Goal: Information Seeking & Learning: Learn about a topic

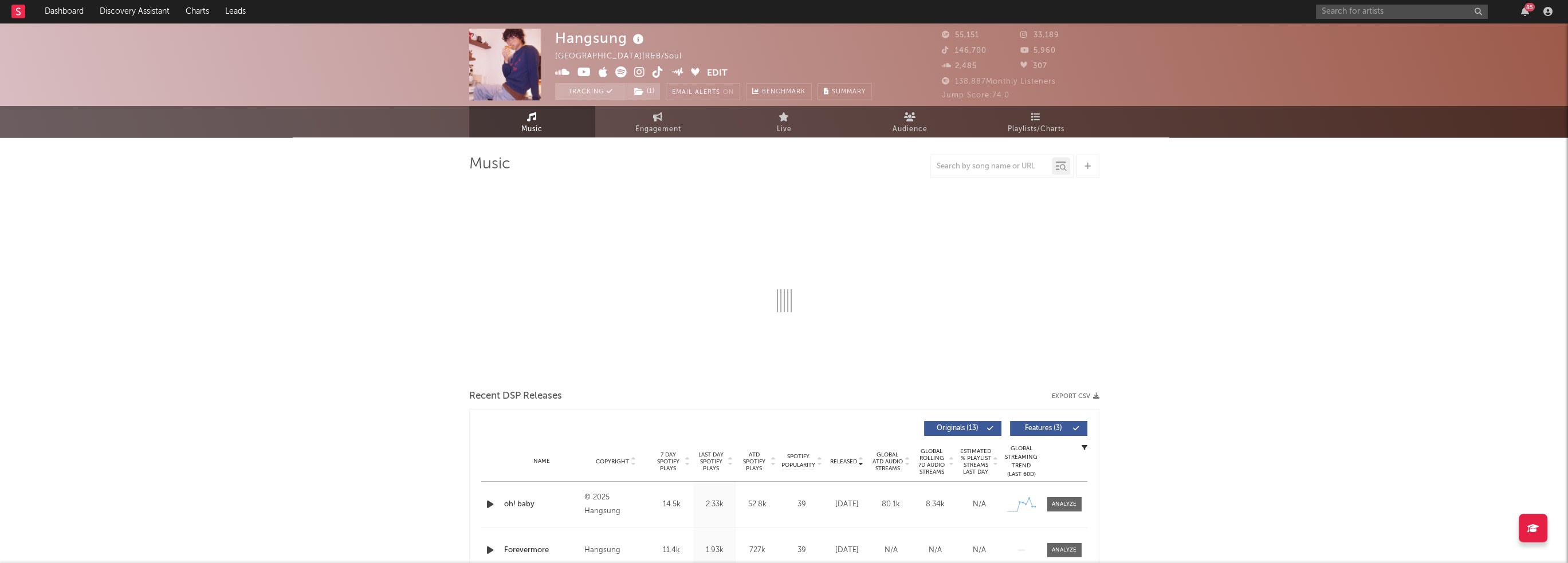
select select "6m"
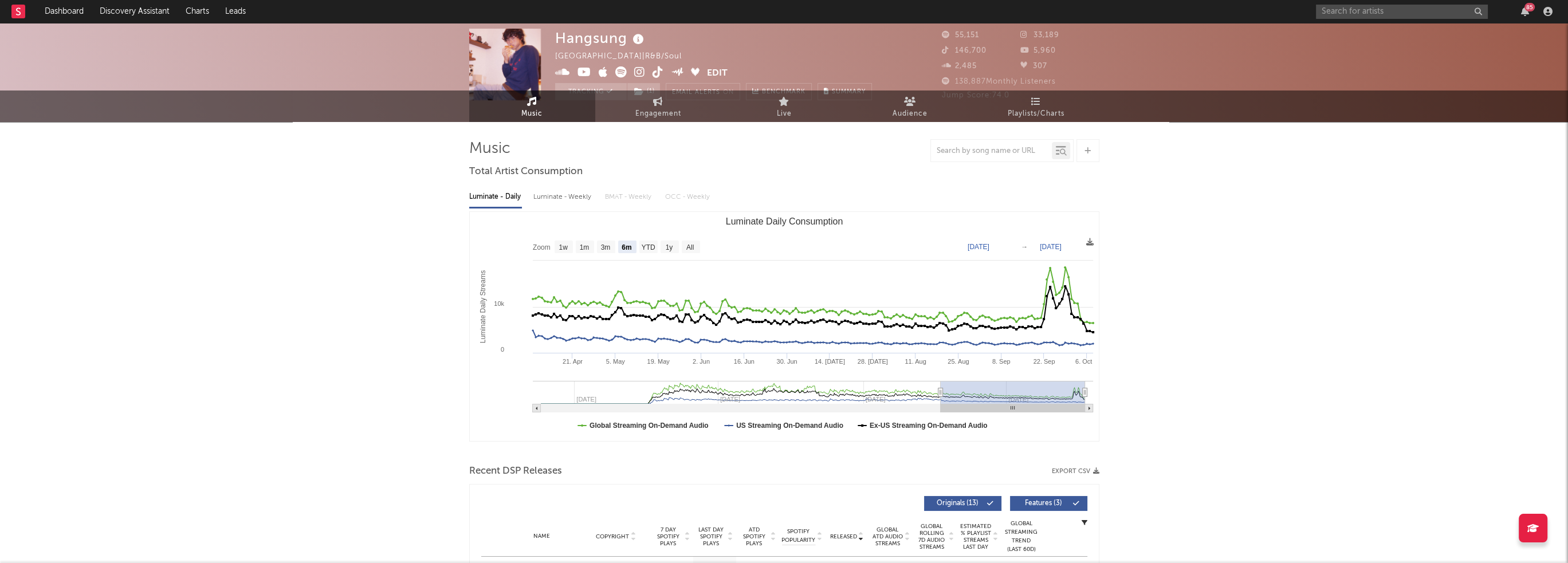
scroll to position [286, 0]
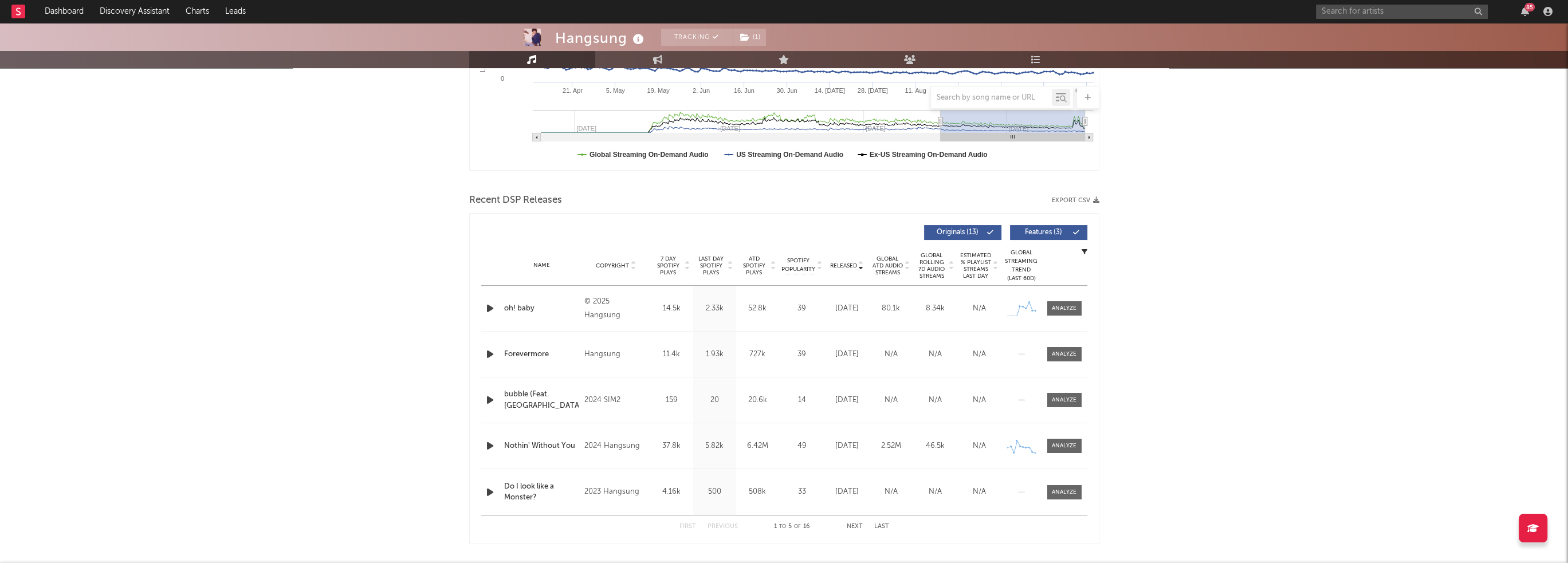
click at [1069, 306] on div at bounding box center [1064, 308] width 25 height 8
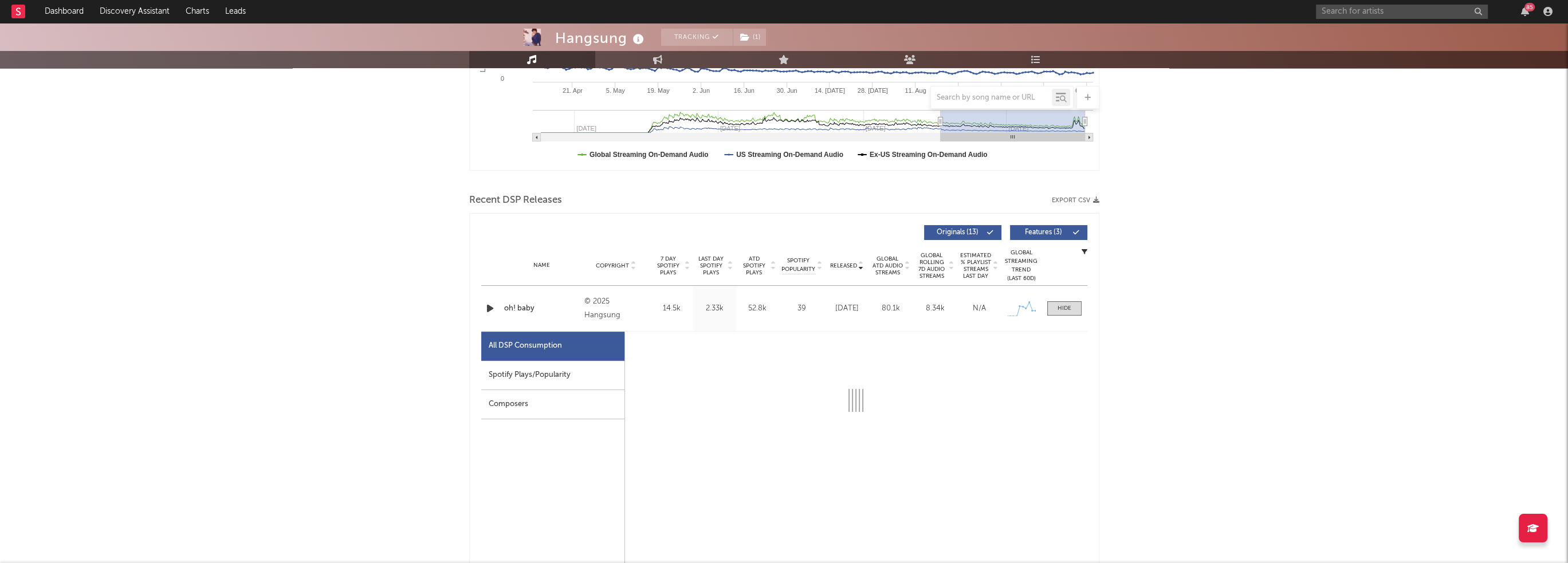
select select "1w"
click at [559, 373] on div "Spotify Plays/Popularity" at bounding box center [552, 375] width 143 height 29
select select "1w"
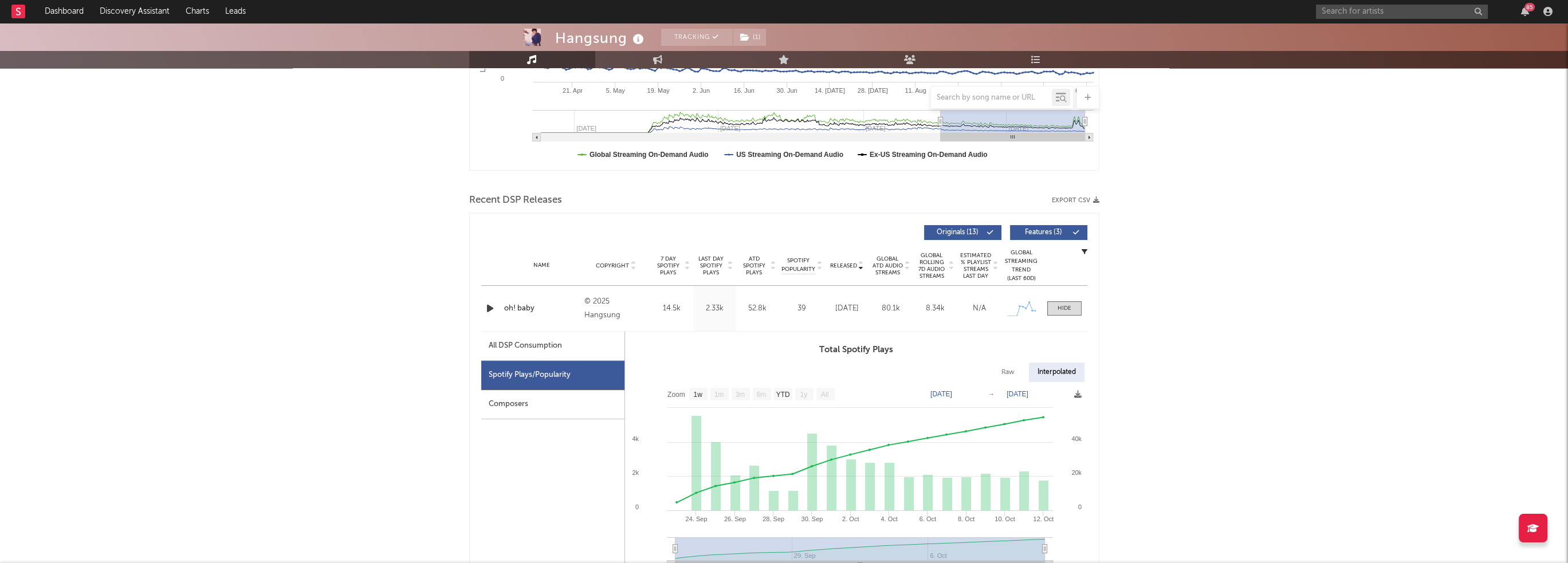
click at [544, 350] on div "All DSP Consumption" at bounding box center [525, 345] width 74 height 14
select select "1w"
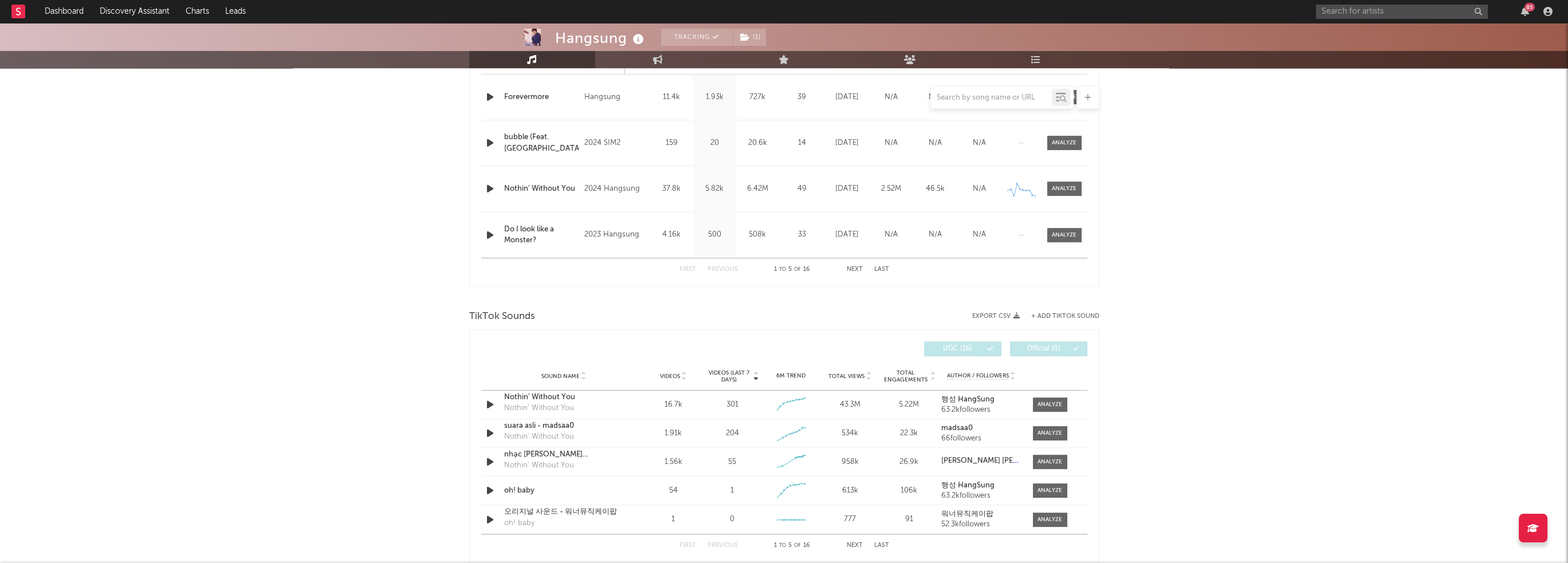
scroll to position [1145, 0]
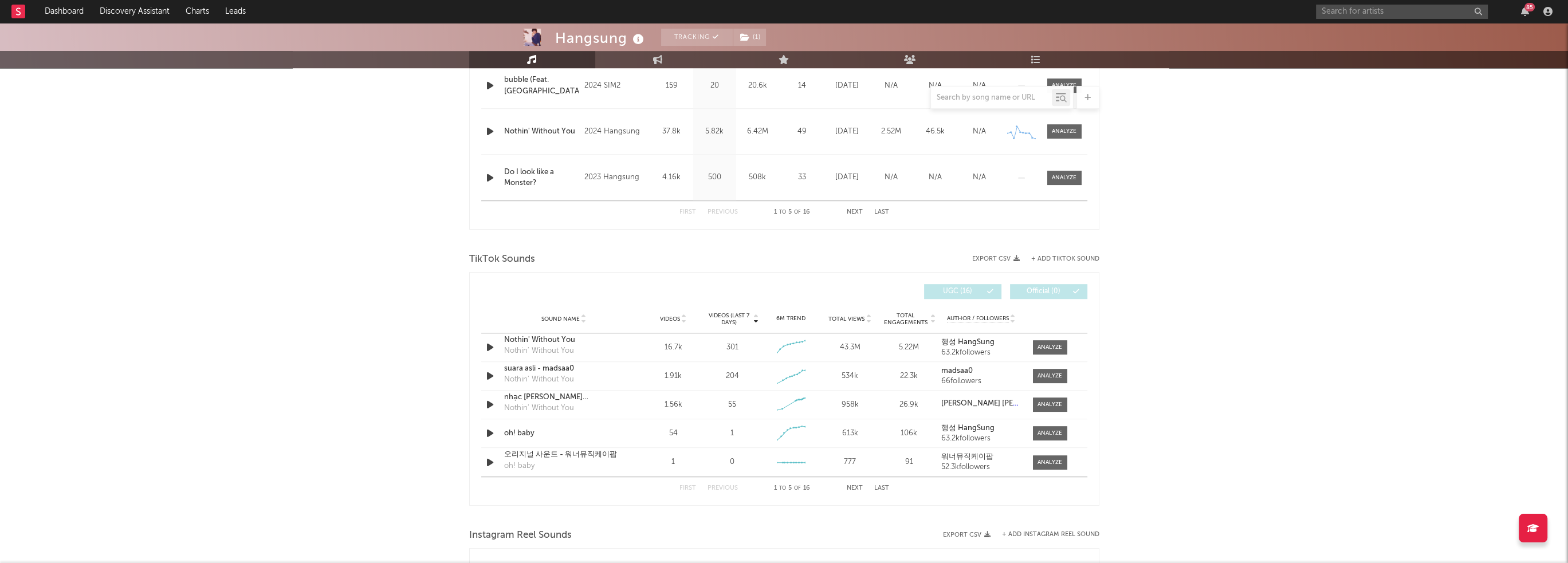
drag, startPoint x: 1055, startPoint y: 433, endPoint x: 986, endPoint y: 428, distance: 69.2
click at [1055, 433] on div at bounding box center [1050, 433] width 25 height 8
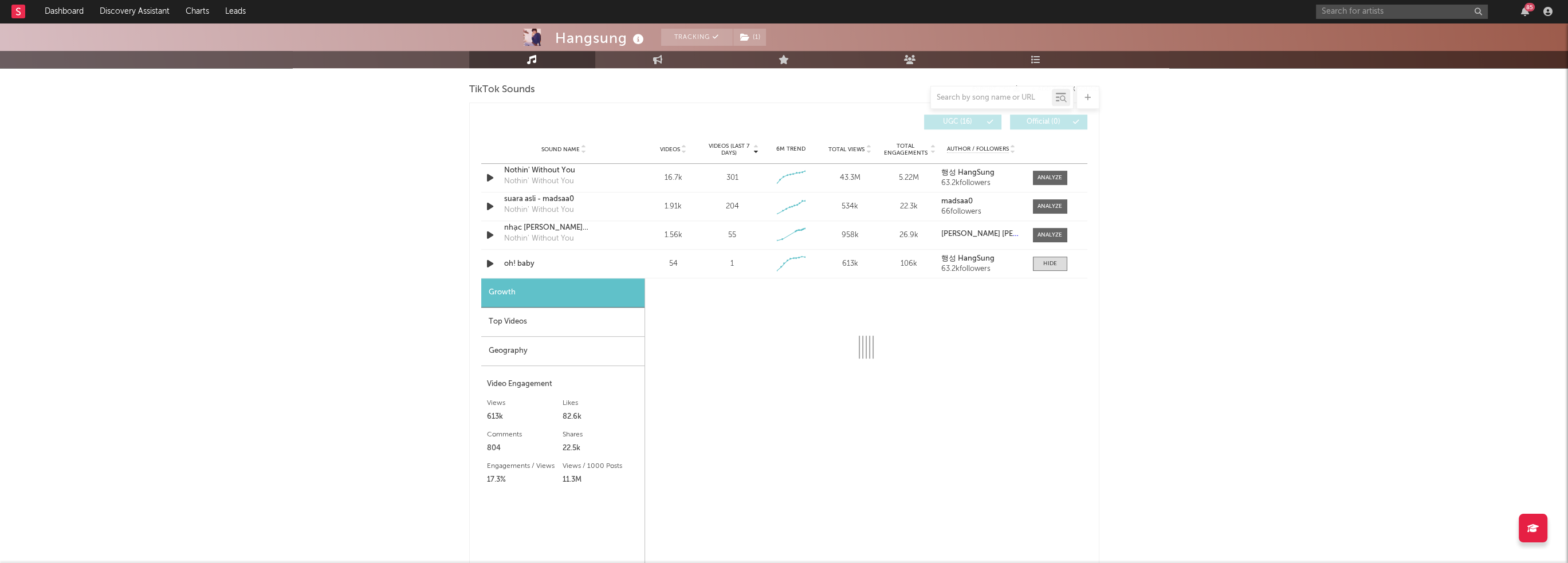
scroll to position [1317, 0]
click at [576, 322] on div "Top Videos" at bounding box center [562, 320] width 163 height 29
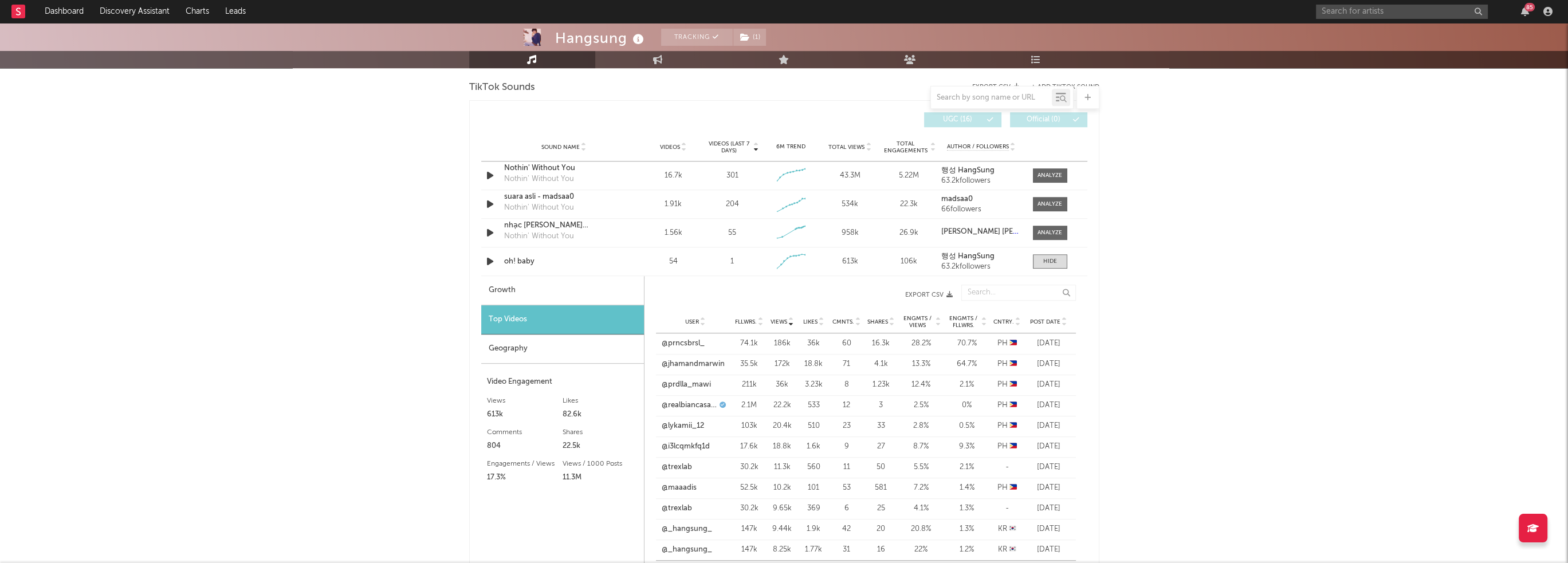
click at [595, 351] on div "Geography" at bounding box center [562, 349] width 163 height 29
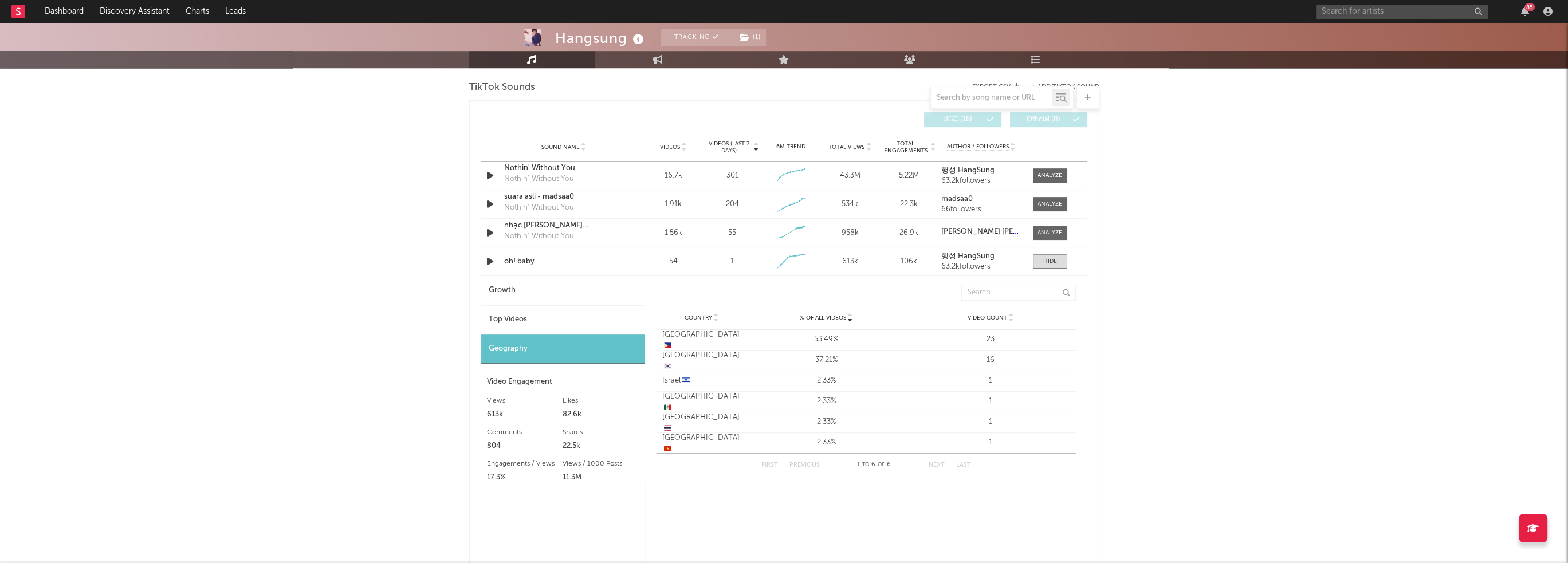
click at [582, 328] on div "Top Videos" at bounding box center [562, 320] width 163 height 29
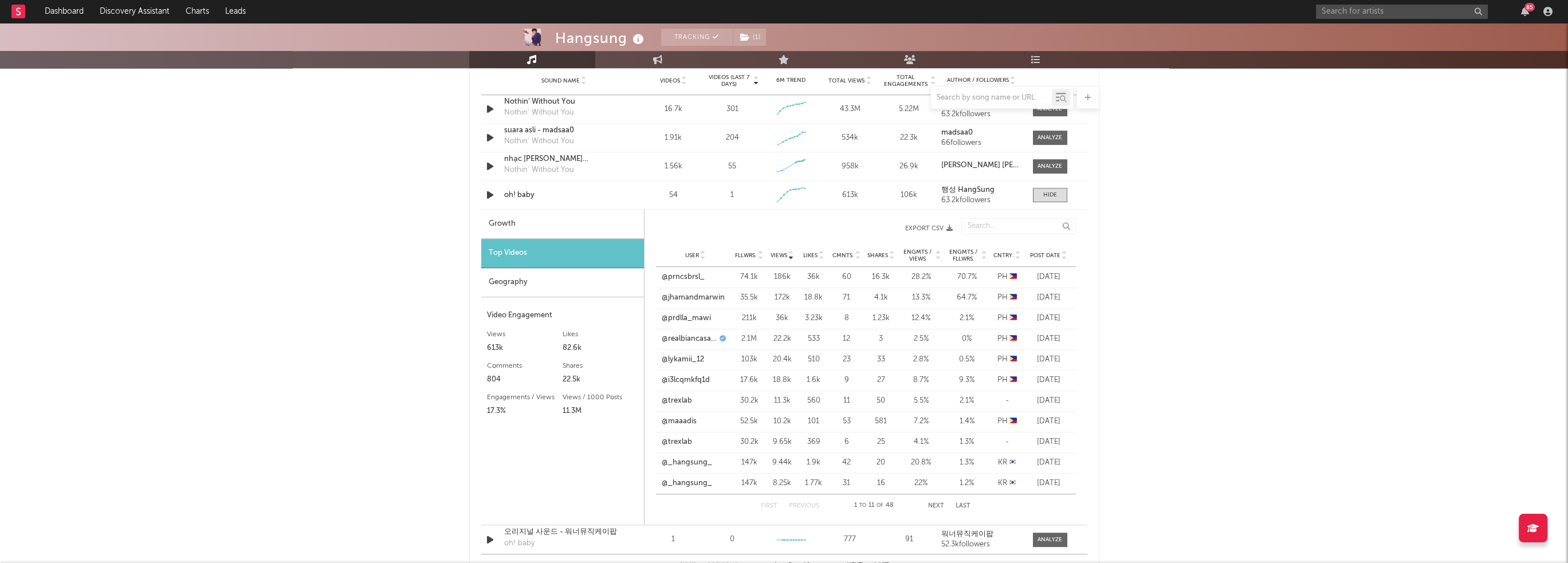
scroll to position [1432, 0]
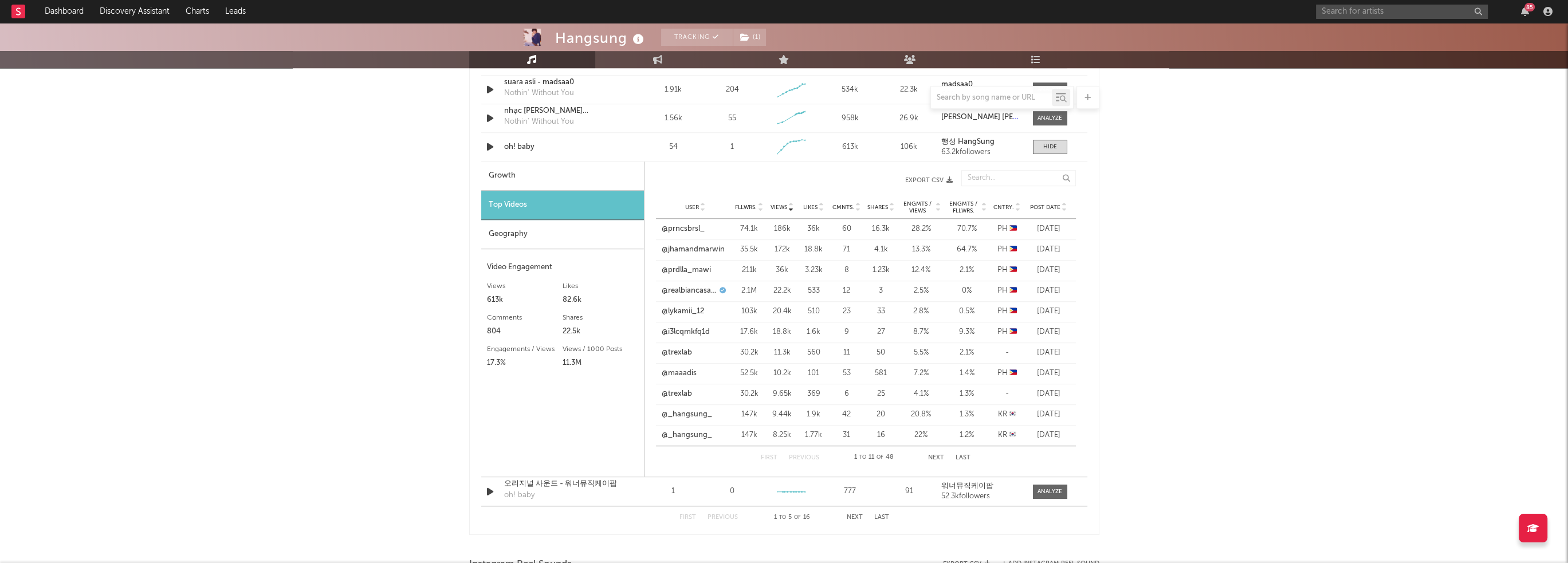
click at [1006, 204] on span "Cntry." at bounding box center [1004, 207] width 20 height 7
click at [692, 231] on link "@y4m1lala" at bounding box center [680, 229] width 36 height 12
click at [933, 455] on button "Next" at bounding box center [936, 457] width 16 height 6
click at [681, 350] on link "@paldogangsqn" at bounding box center [690, 353] width 56 height 12
click at [933, 455] on button "Next" at bounding box center [936, 457] width 16 height 6
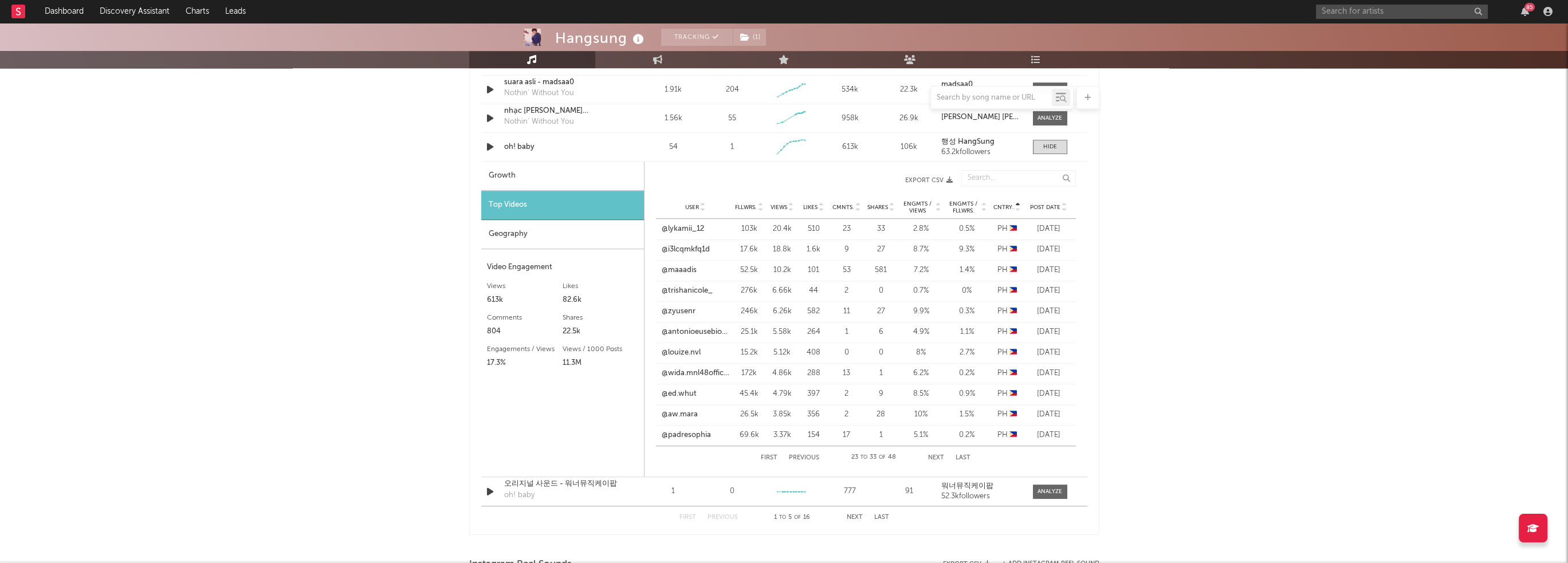
click at [933, 455] on button "Next" at bounding box center [936, 457] width 16 height 6
click at [663, 391] on link "@sept_o9" at bounding box center [679, 395] width 35 height 12
click at [935, 455] on button "Next" at bounding box center [936, 457] width 16 height 6
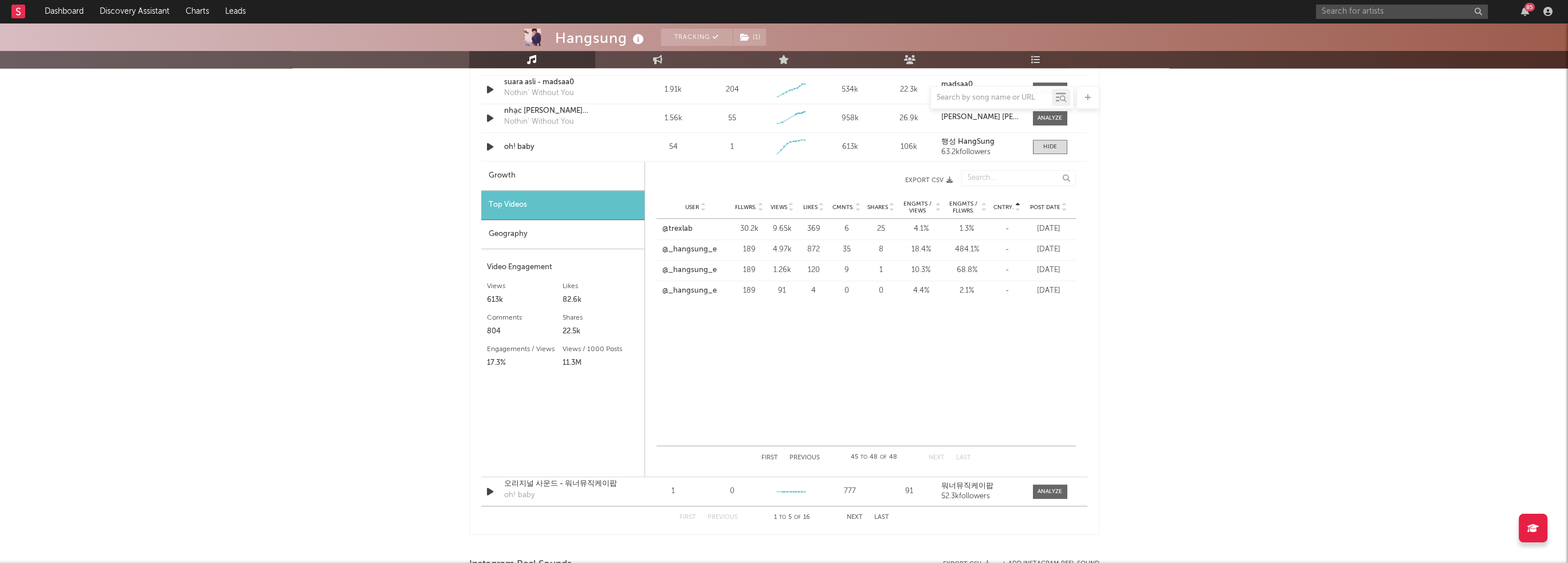
click at [1520, 12] on div "85" at bounding box center [1525, 11] width 17 height 9
click at [1522, 12] on icon "button" at bounding box center [1525, 11] width 8 height 9
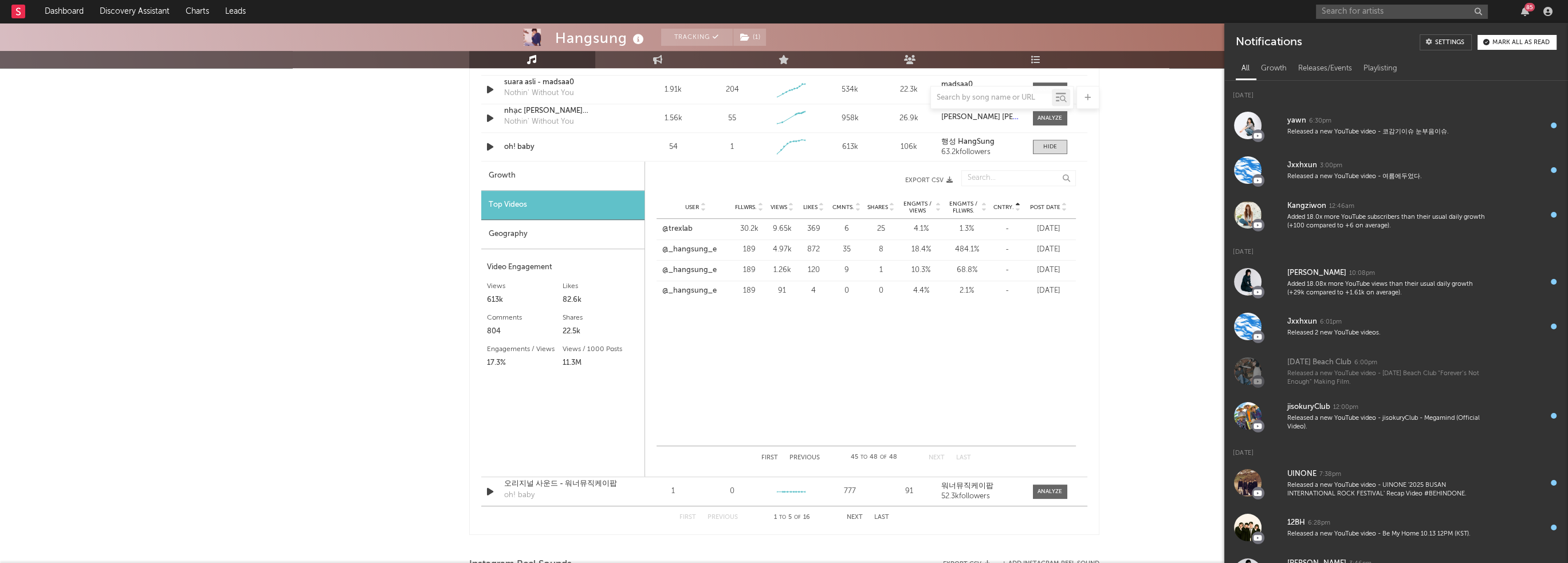
click at [1522, 12] on icon "button" at bounding box center [1525, 11] width 8 height 9
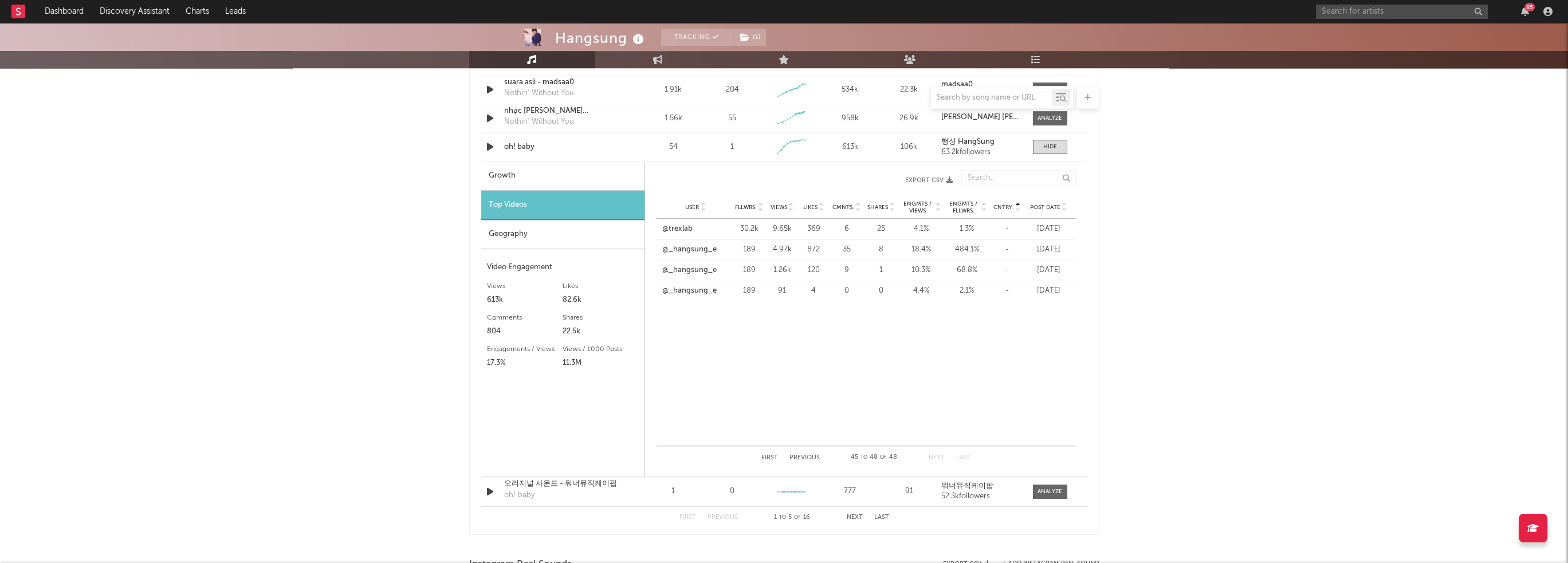
click at [1524, 11] on icon "button" at bounding box center [1525, 11] width 8 height 9
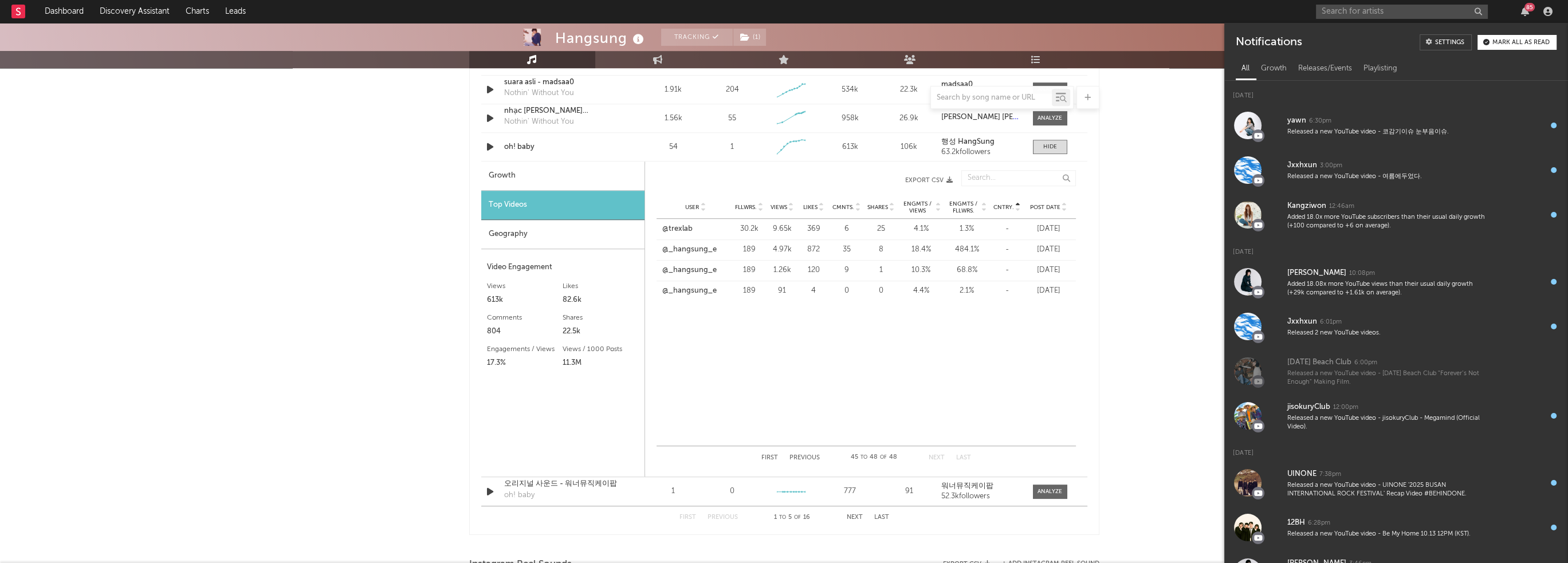
click at [1524, 11] on icon "button" at bounding box center [1525, 11] width 8 height 9
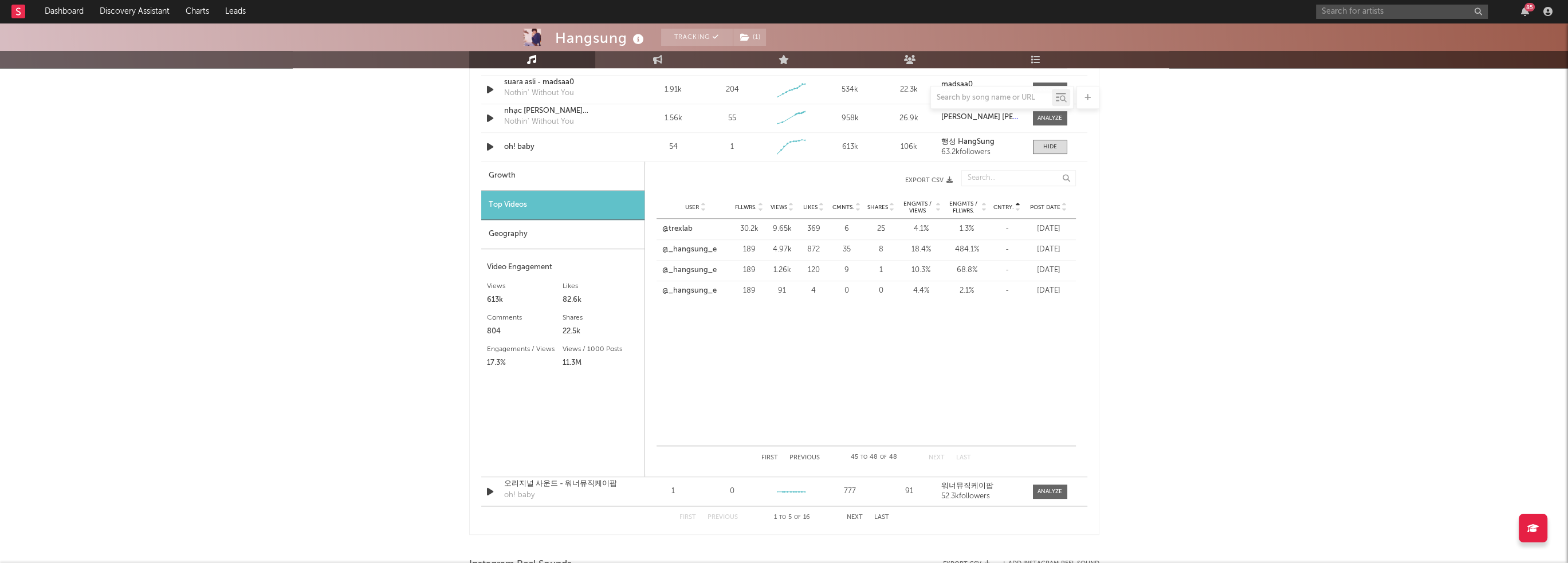
click at [773, 322] on div "User @trexlab Fllwrs. 30.2k Views 9.65k Likes 369 Cmnts. 6 Shares 25 Engmts / V…" at bounding box center [866, 332] width 419 height 227
click at [776, 456] on button "First" at bounding box center [770, 457] width 17 height 6
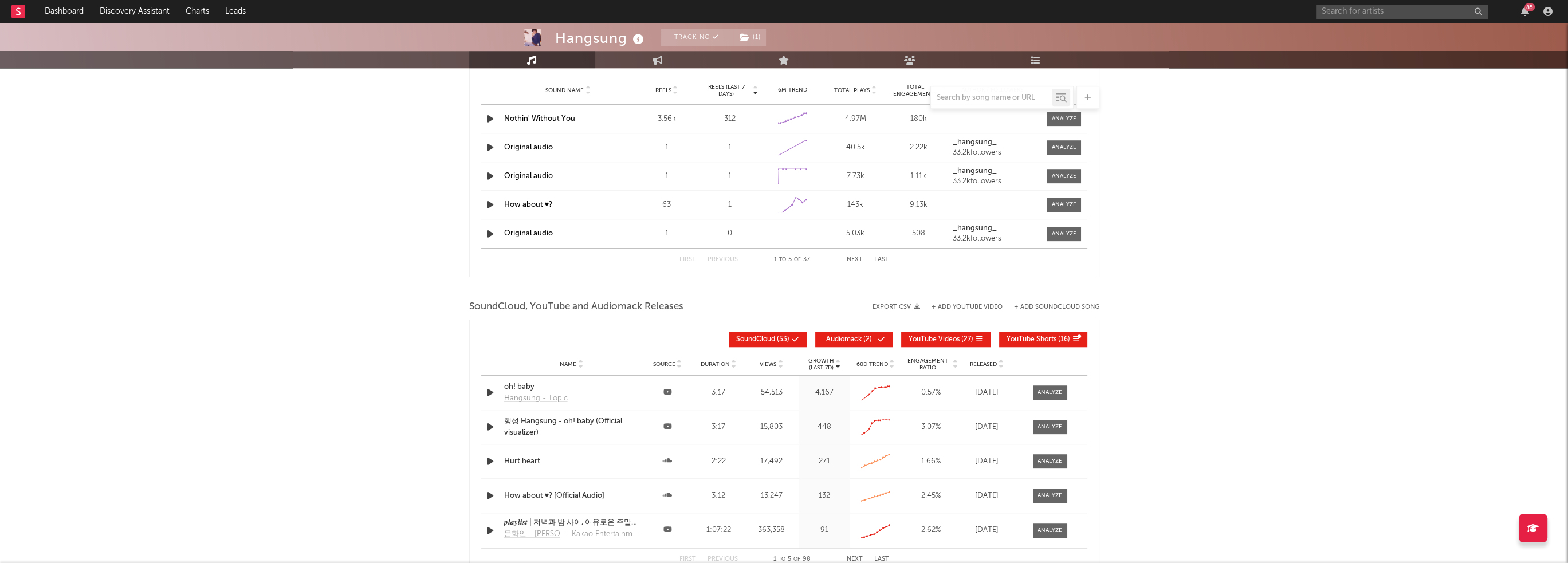
scroll to position [2048, 0]
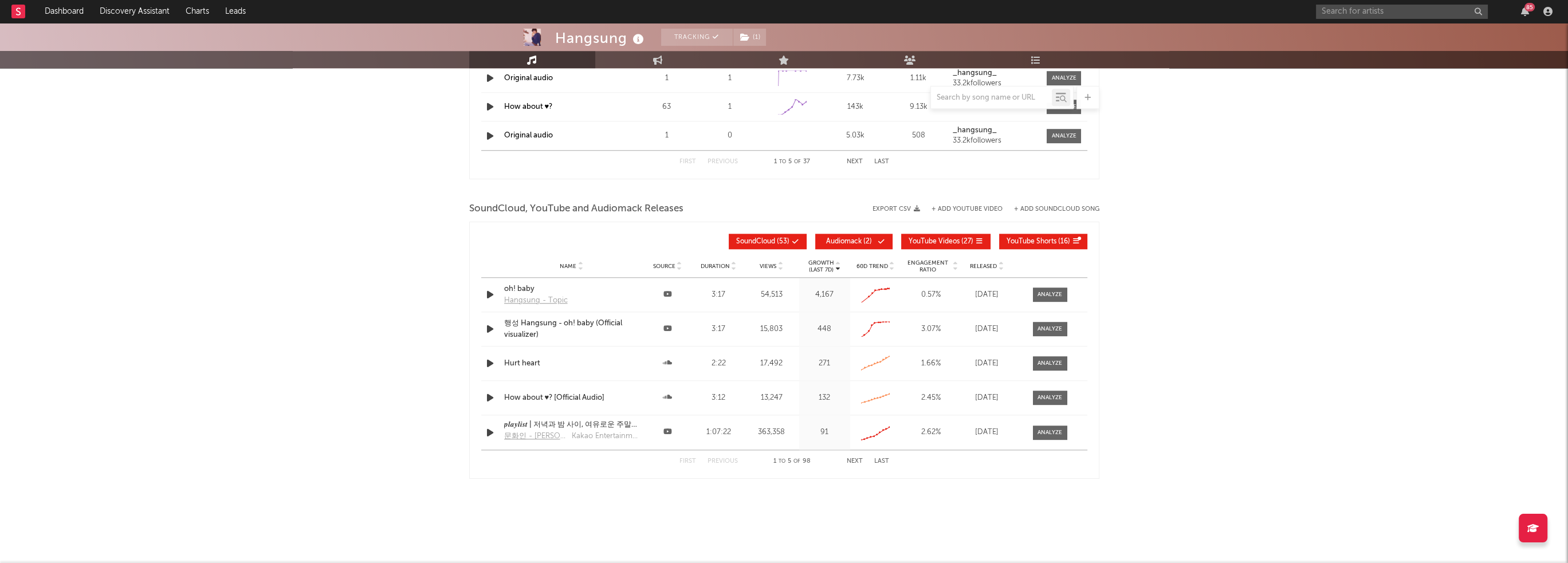
click at [550, 322] on div "행성 Hangsung - oh! baby (Official visualizer)" at bounding box center [572, 328] width 136 height 22
click at [1525, 14] on icon "button" at bounding box center [1525, 11] width 8 height 9
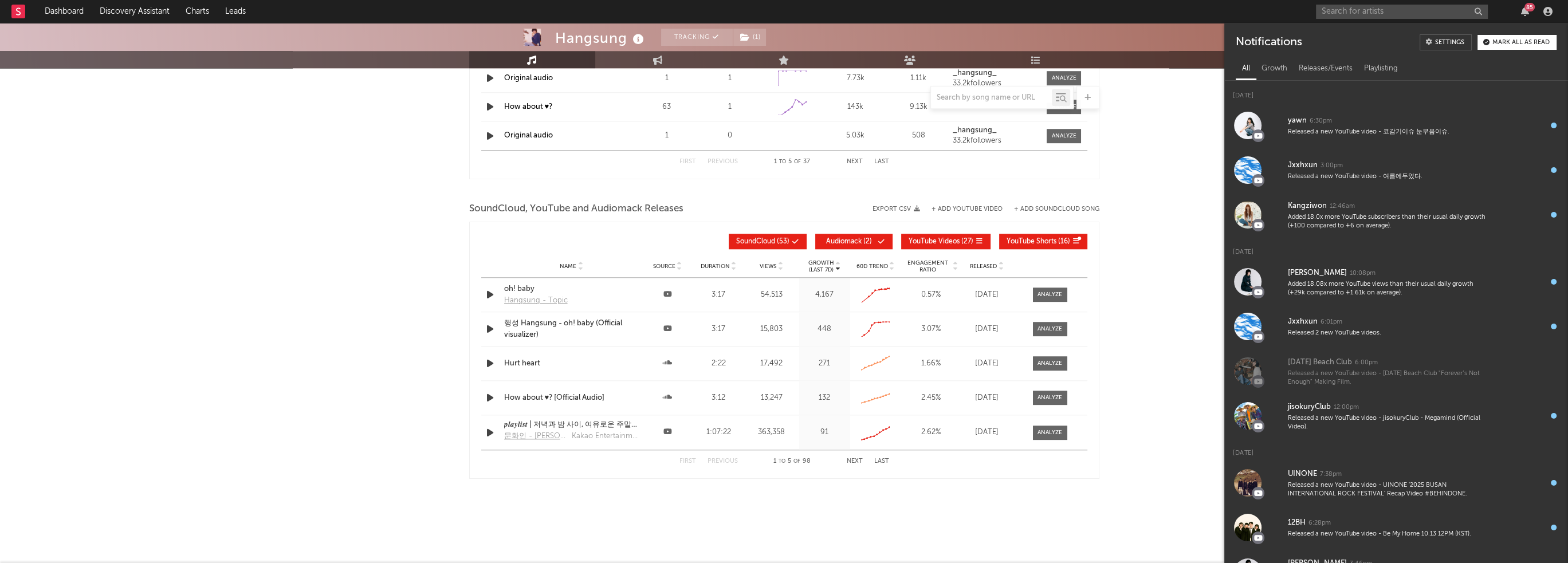
click at [1525, 14] on icon "button" at bounding box center [1525, 11] width 8 height 9
